Goal: Information Seeking & Learning: Learn about a topic

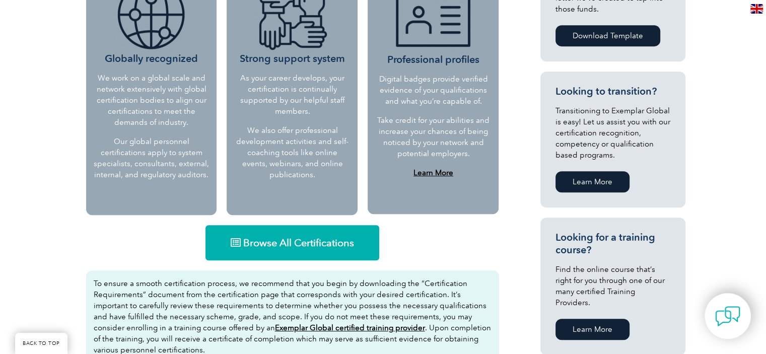
scroll to position [523, 0]
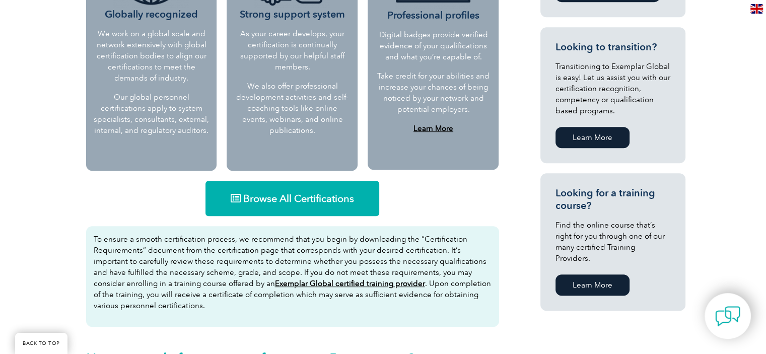
click at [286, 201] on span "Browse All Certifications" at bounding box center [298, 198] width 111 height 10
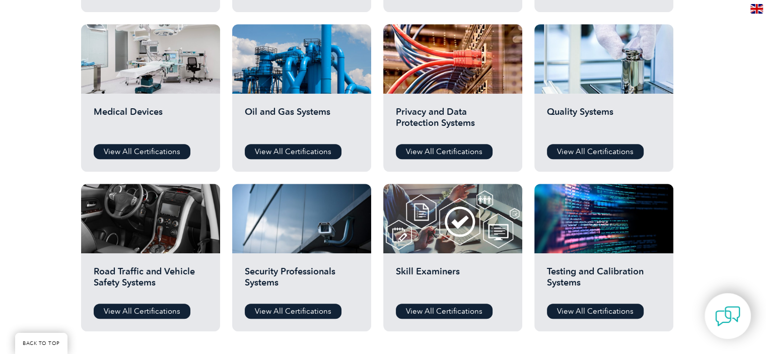
scroll to position [691, 0]
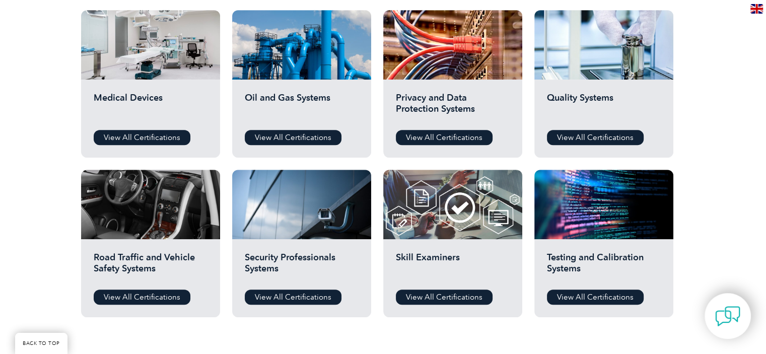
drag, startPoint x: 767, startPoint y: 44, endPoint x: 771, endPoint y: 204, distance: 160.2
click at [765, 204] on html "BACK TO TOP Leading the way to excellence ▼" at bounding box center [383, 36] width 766 height 1454
click at [588, 138] on link "View All Certifications" at bounding box center [595, 137] width 97 height 15
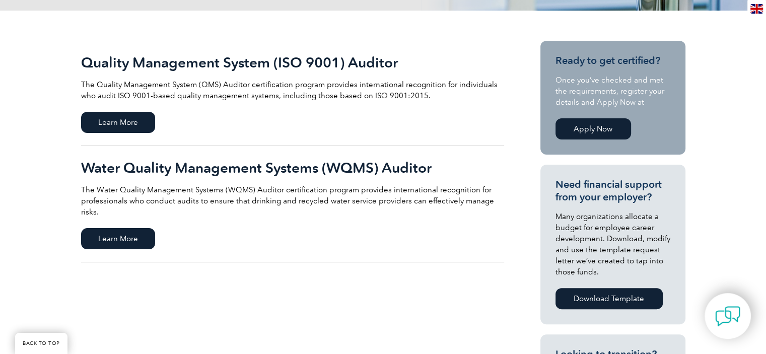
scroll to position [217, 0]
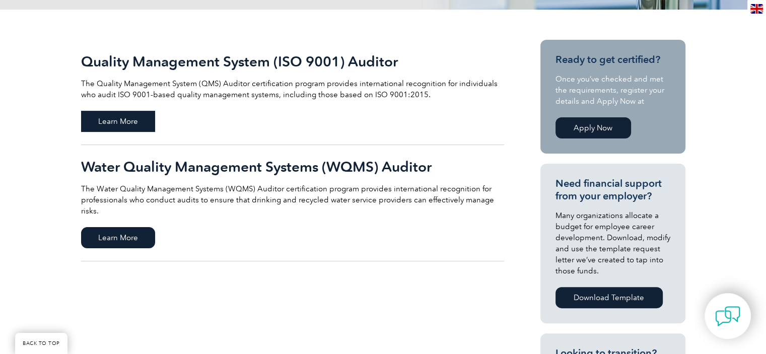
click at [142, 128] on span "Learn More" at bounding box center [118, 121] width 74 height 21
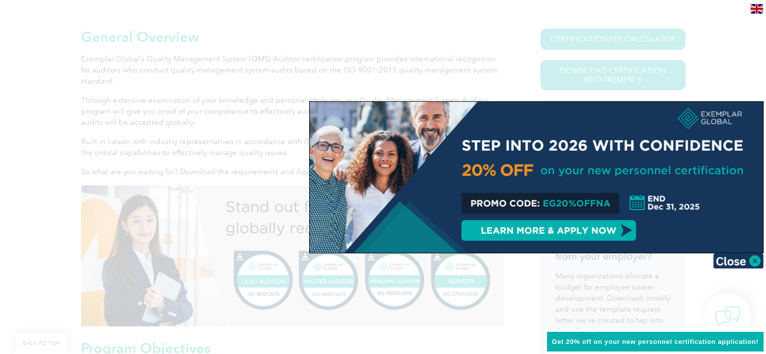
scroll to position [237, 0]
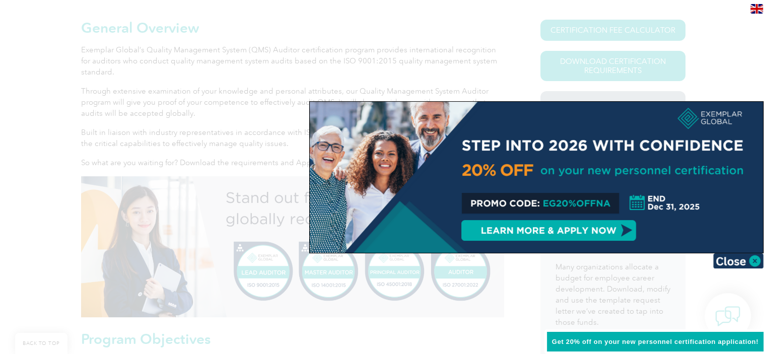
drag, startPoint x: 771, startPoint y: 38, endPoint x: 769, endPoint y: 83, distance: 44.9
click at [726, 263] on img at bounding box center [738, 260] width 50 height 15
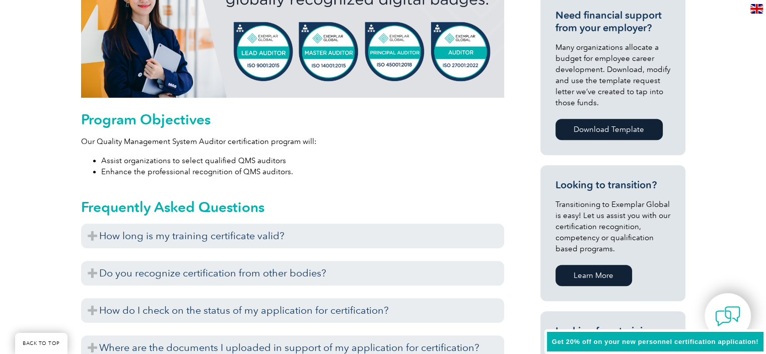
scroll to position [452, 0]
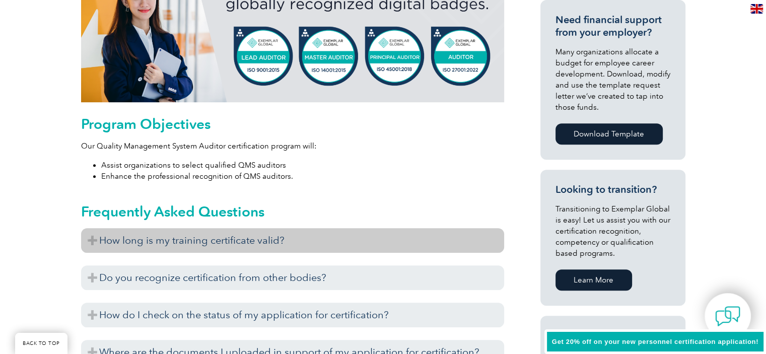
click at [91, 237] on h3 "How long is my training certificate valid?" at bounding box center [292, 240] width 423 height 25
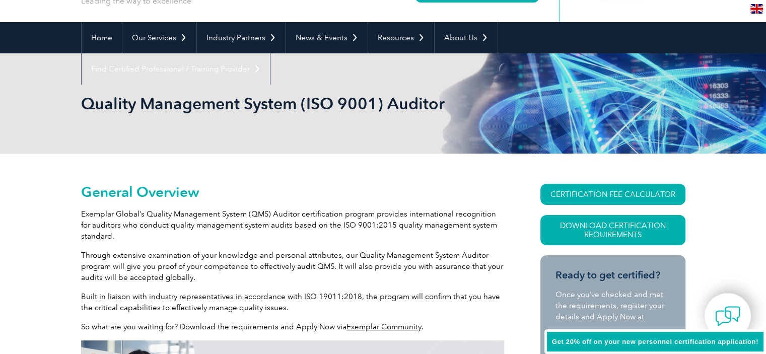
scroll to position [0, 0]
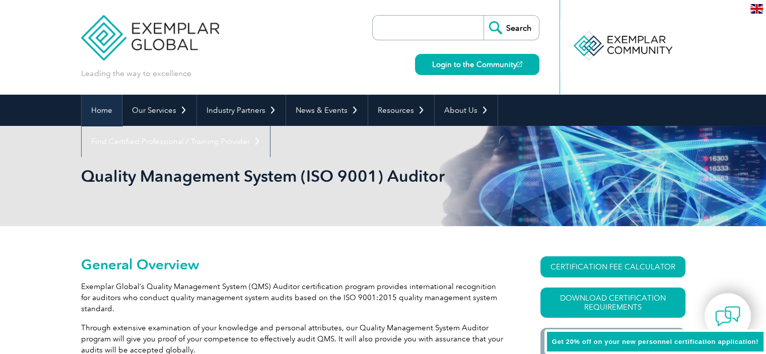
click at [98, 109] on link "Home" at bounding box center [102, 110] width 40 height 31
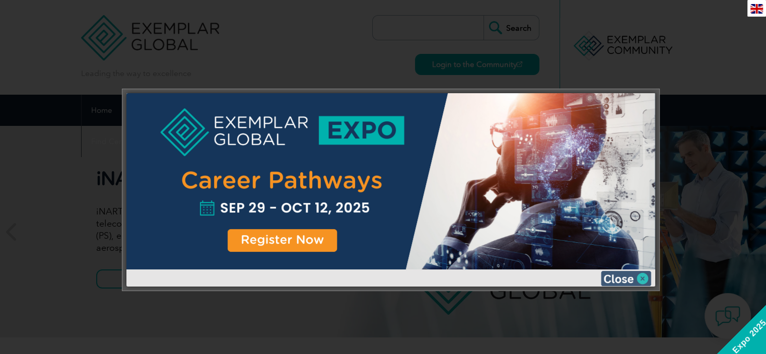
click at [617, 277] on img at bounding box center [626, 278] width 50 height 15
